Goal: Information Seeking & Learning: Learn about a topic

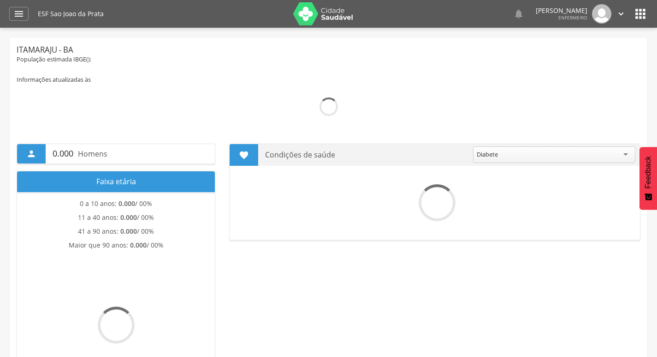
click at [22, 19] on icon "" at bounding box center [18, 13] width 11 height 11
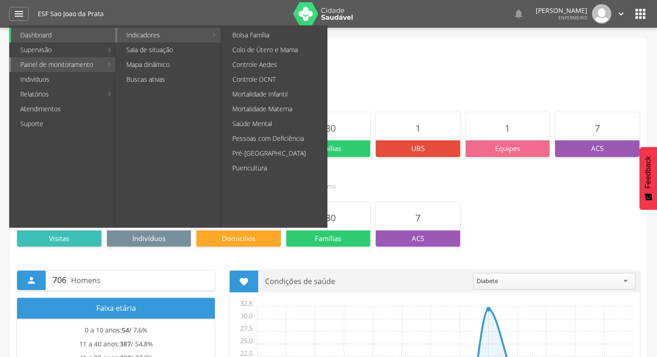
click at [137, 36] on link "Indicadores" at bounding box center [162, 35] width 90 height 15
click at [295, 54] on link "Colo de Útero e Mama" at bounding box center [275, 49] width 104 height 15
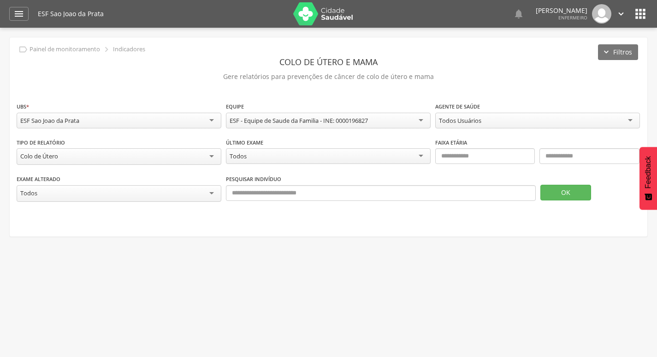
click at [84, 158] on div "Colo de Útero" at bounding box center [119, 156] width 205 height 17
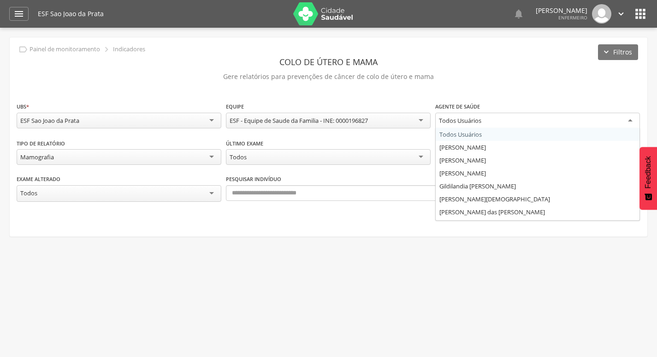
click at [513, 119] on div "Todos Usuários" at bounding box center [537, 121] width 205 height 17
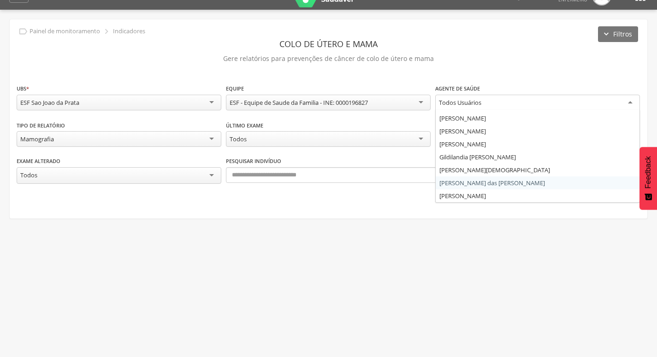
scroll to position [28, 0]
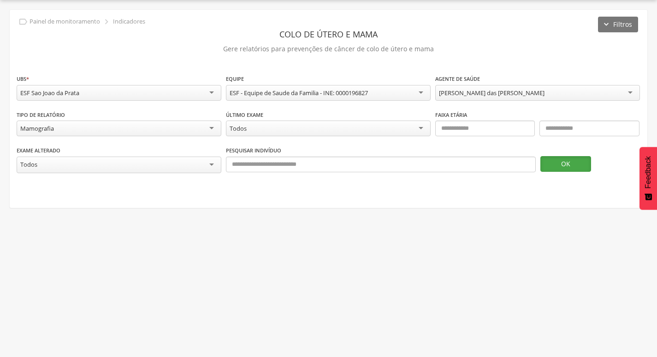
click at [553, 167] on button "OK" at bounding box center [566, 164] width 51 height 16
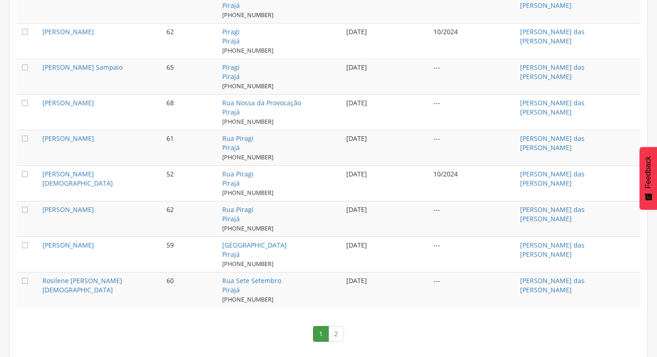
scroll to position [944, 0]
click at [339, 330] on link "2" at bounding box center [336, 333] width 16 height 16
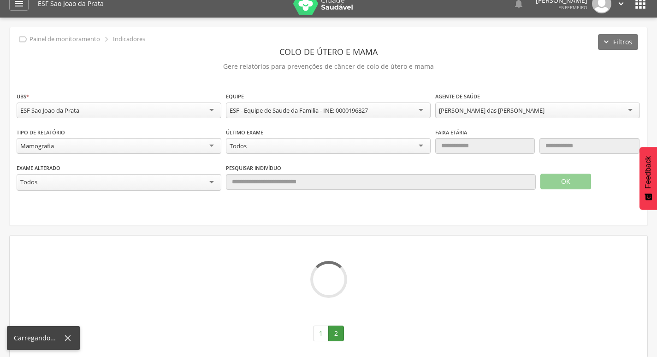
scroll to position [233, 0]
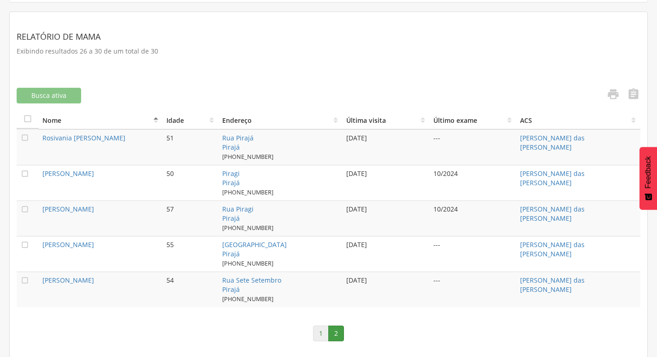
click at [319, 331] on link "1" at bounding box center [321, 333] width 16 height 16
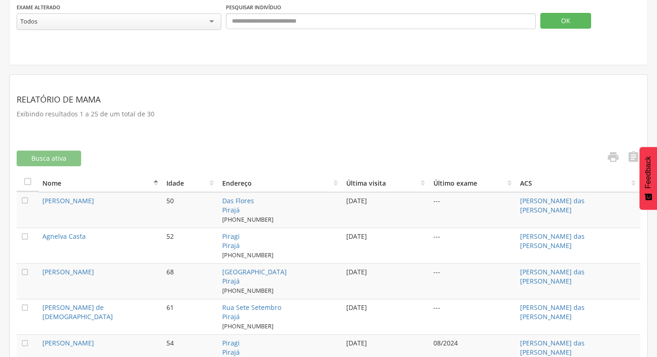
scroll to position [67, 0]
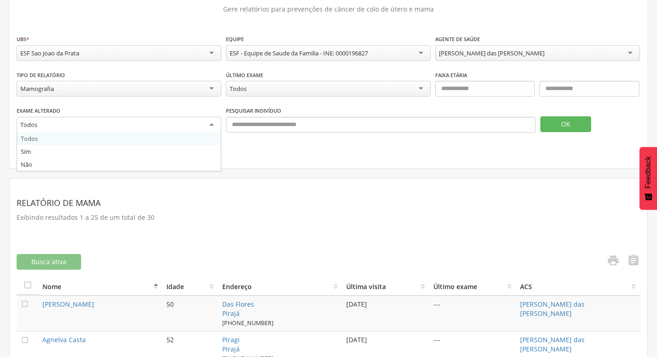
click at [125, 124] on div "Todos" at bounding box center [119, 125] width 205 height 17
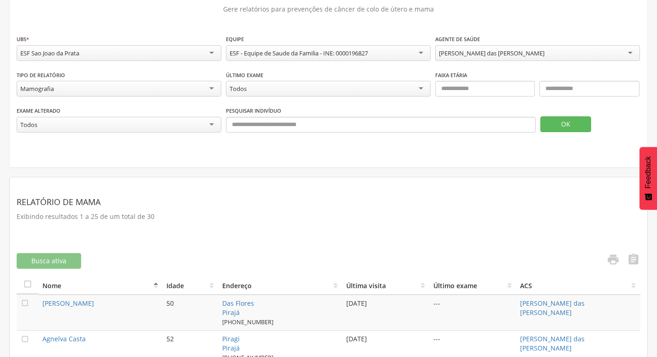
click at [141, 120] on div "Todos" at bounding box center [119, 125] width 205 height 16
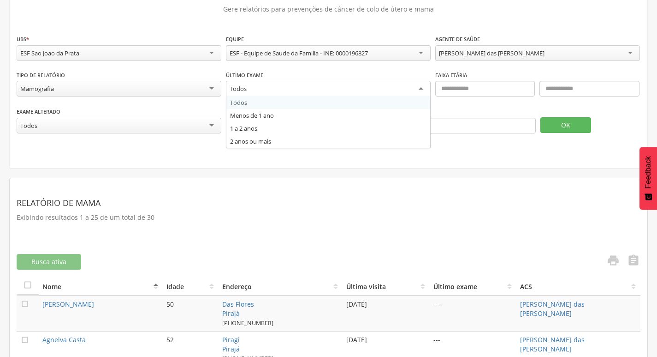
click at [265, 82] on div "Todos" at bounding box center [328, 89] width 205 height 17
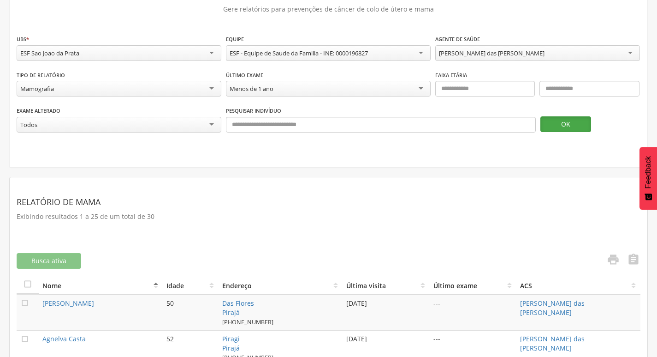
click at [579, 125] on button "OK" at bounding box center [566, 124] width 51 height 16
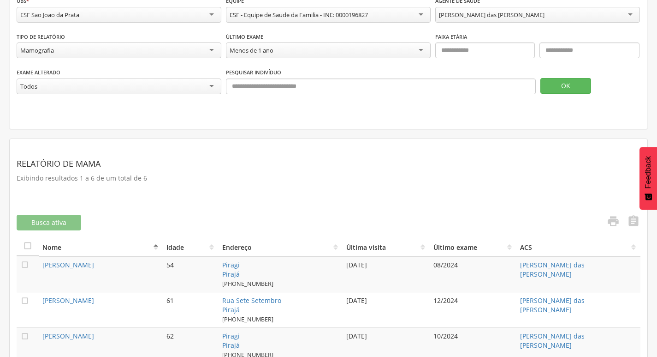
scroll to position [84, 0]
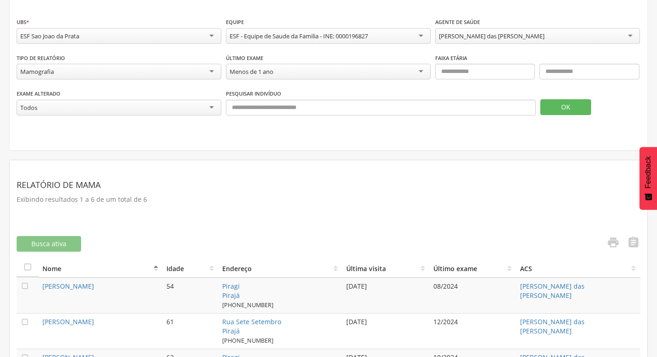
click at [323, 72] on div "Menos de 1 ano" at bounding box center [328, 72] width 205 height 16
click at [559, 107] on button "OK" at bounding box center [566, 107] width 51 height 16
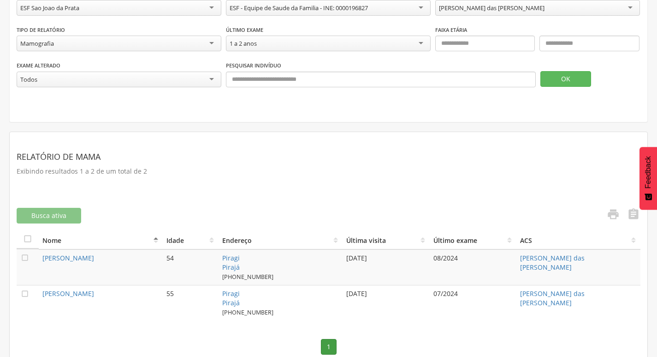
scroll to position [127, 0]
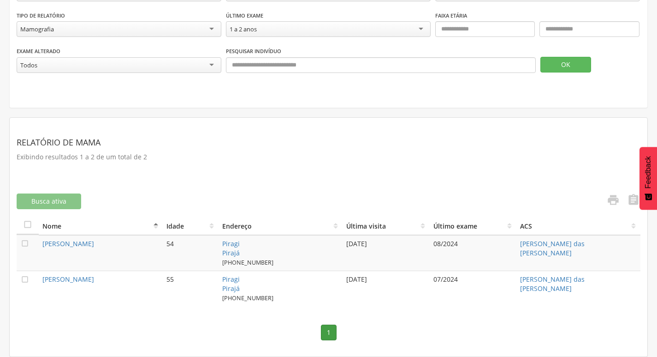
click at [336, 31] on div "1 a 2 anos" at bounding box center [328, 29] width 205 height 16
click at [564, 68] on button "OK" at bounding box center [566, 65] width 51 height 16
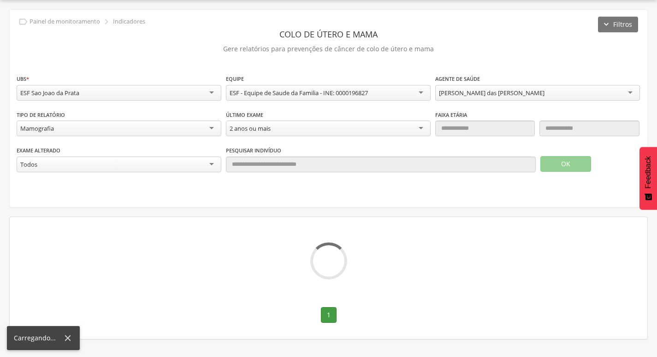
scroll to position [28, 0]
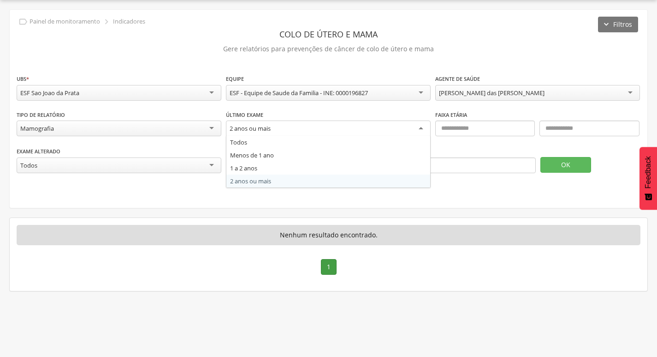
click at [284, 128] on div "2 anos ou mais" at bounding box center [328, 128] width 205 height 17
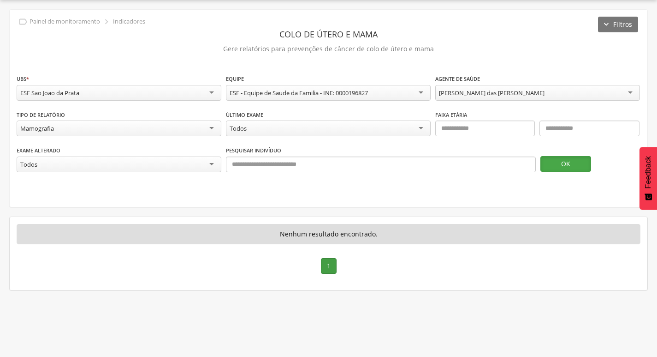
click at [548, 158] on button "OK" at bounding box center [566, 164] width 51 height 16
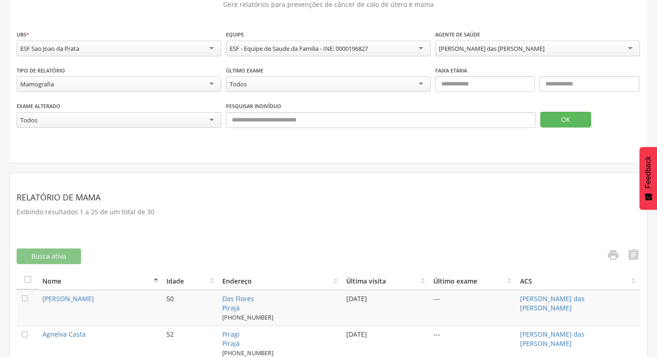
scroll to position [0, 0]
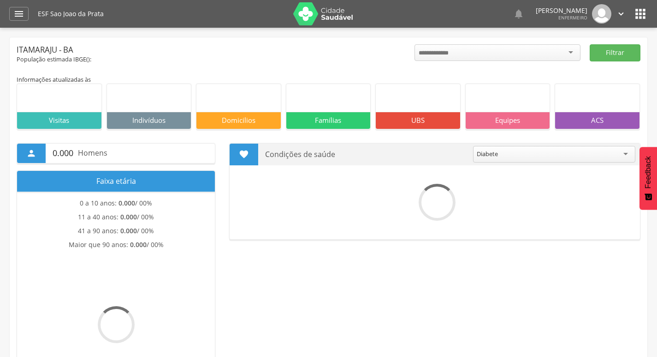
click at [19, 18] on icon "" at bounding box center [18, 13] width 11 height 11
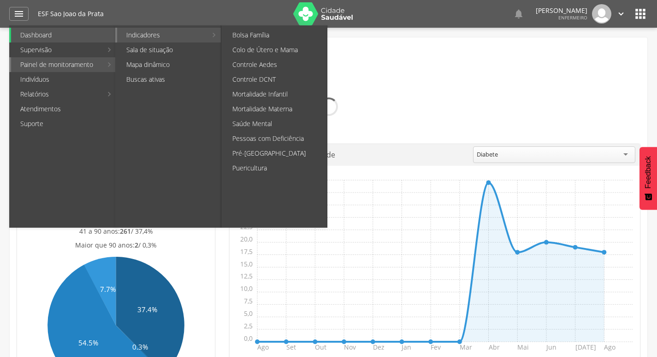
click at [134, 37] on link "Indicadores" at bounding box center [162, 35] width 90 height 15
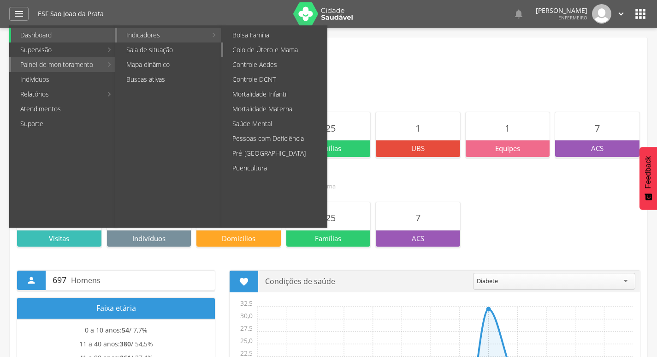
click at [280, 52] on link "Colo de Útero e Mama" at bounding box center [275, 49] width 104 height 15
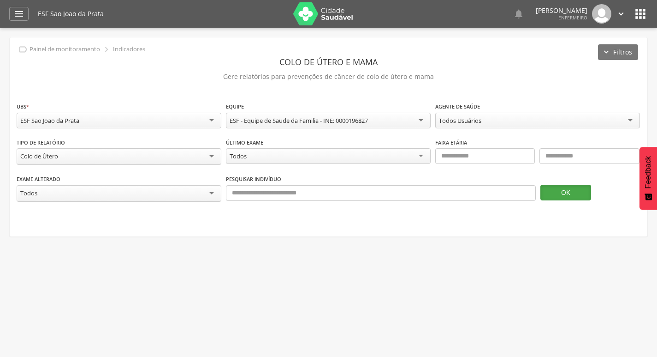
click at [553, 190] on button "OK" at bounding box center [566, 192] width 51 height 16
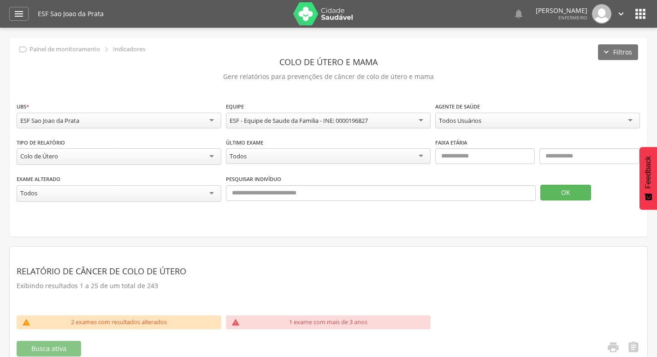
click at [636, 17] on icon "" at bounding box center [640, 13] width 15 height 15
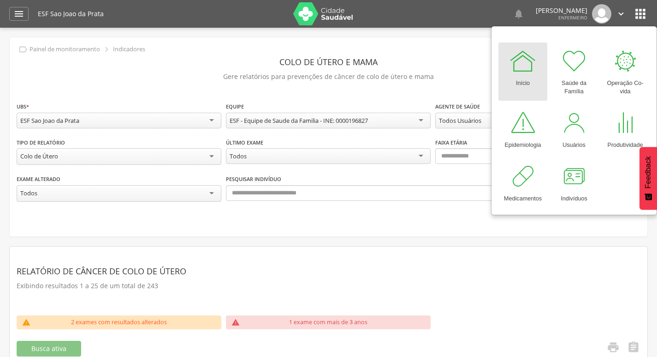
click at [577, 17] on span "Enfermeiro" at bounding box center [573, 17] width 29 height 6
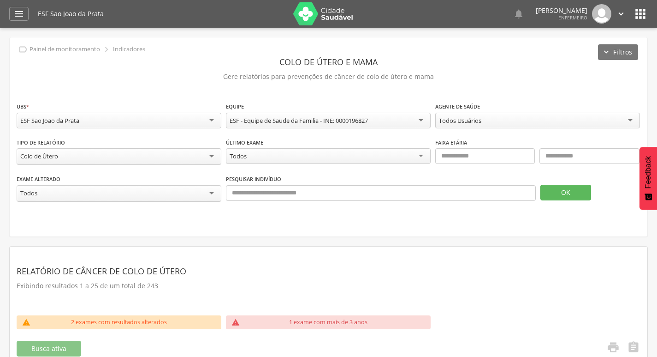
click at [596, 19] on img at bounding box center [601, 13] width 19 height 19
click at [601, 19] on img at bounding box center [601, 13] width 19 height 19
click at [602, 16] on img at bounding box center [601, 13] width 19 height 19
click at [622, 12] on icon "" at bounding box center [621, 14] width 10 height 10
click at [572, 53] on link "Sair" at bounding box center [589, 54] width 73 height 12
